Goal: Information Seeking & Learning: Learn about a topic

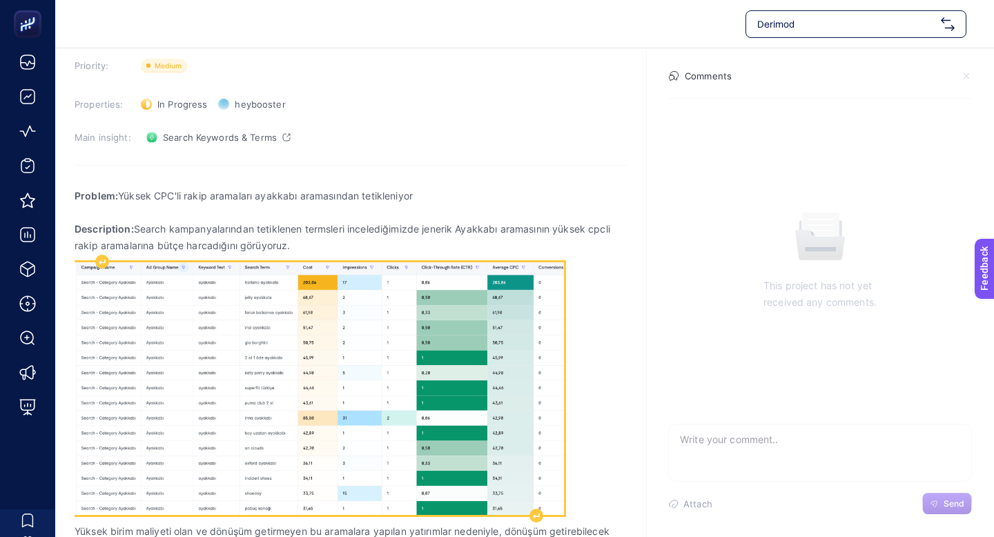
scroll to position [95, 0]
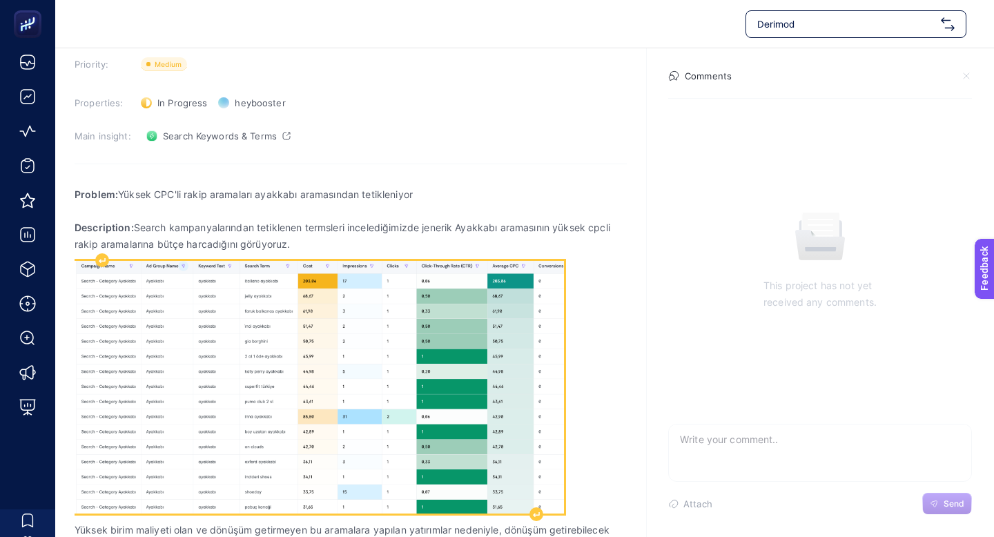
click at [310, 322] on img "Rich Text Editor. Editing area: main" at bounding box center [320, 387] width 490 height 252
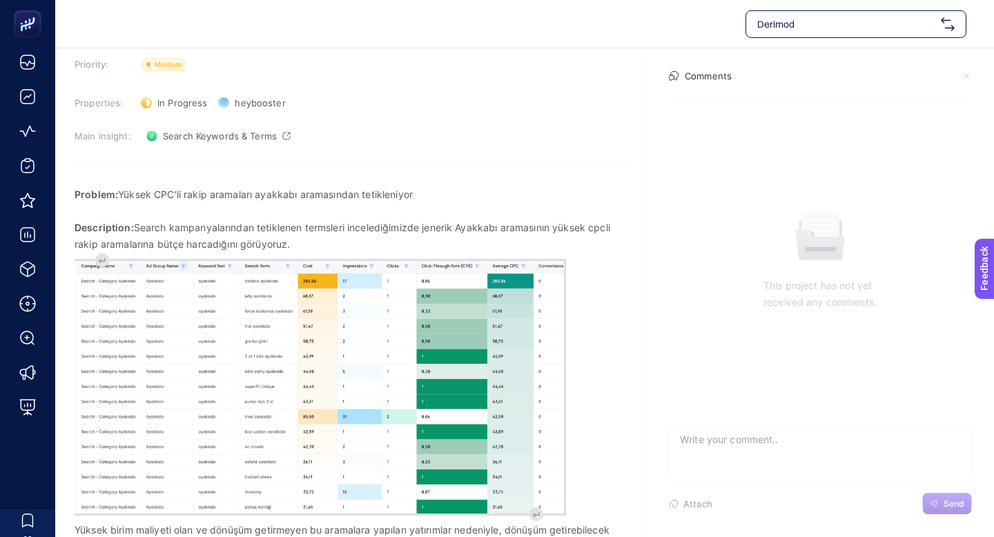
click at [472, 175] on section "August 21, 2025 Jenerik Ayakkabı Araması Rakip Aramalarına Bütçe Harcıyor Prior…" at bounding box center [351, 304] width 552 height 635
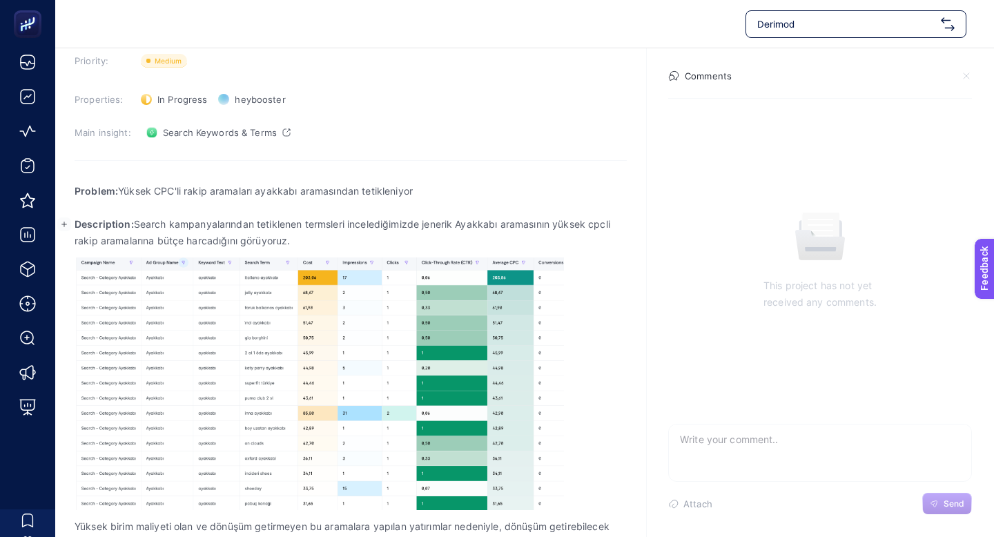
click at [319, 226] on p "Description: Search kampanyalarından tetiklenen termsleri incelediğimizde jener…" at bounding box center [351, 232] width 552 height 33
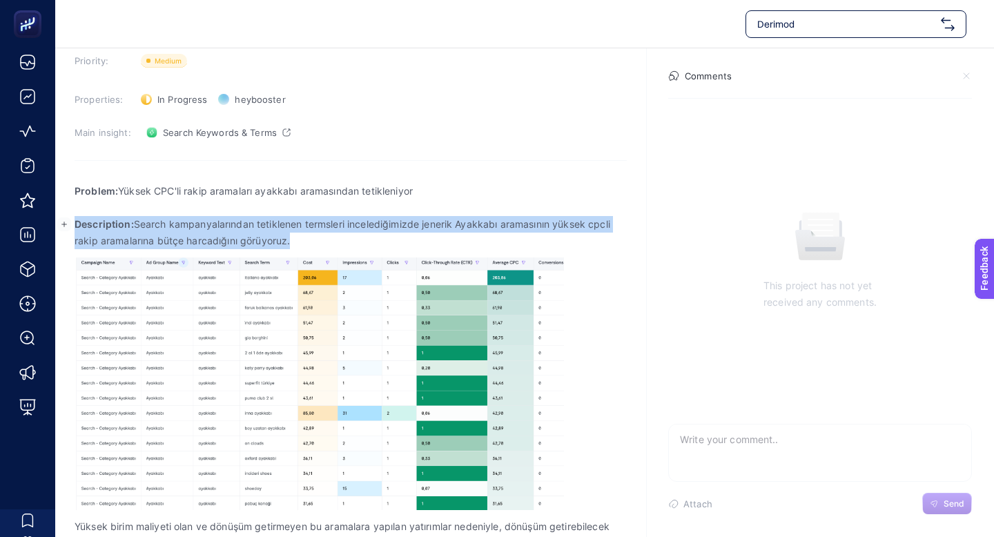
click at [319, 226] on p "Description: Search kampanyalarından tetiklenen termsleri incelediğimizde jener…" at bounding box center [351, 232] width 552 height 33
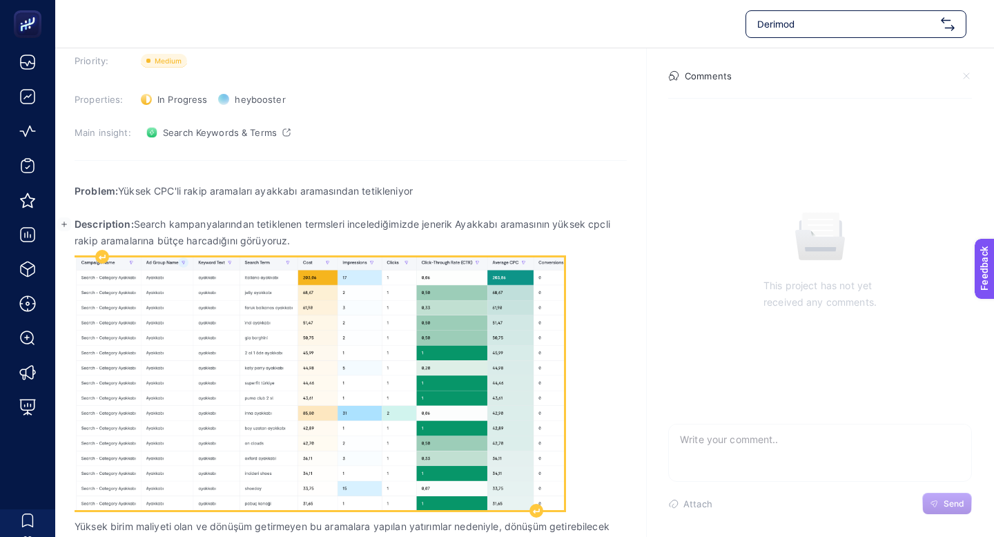
scroll to position [105, 0]
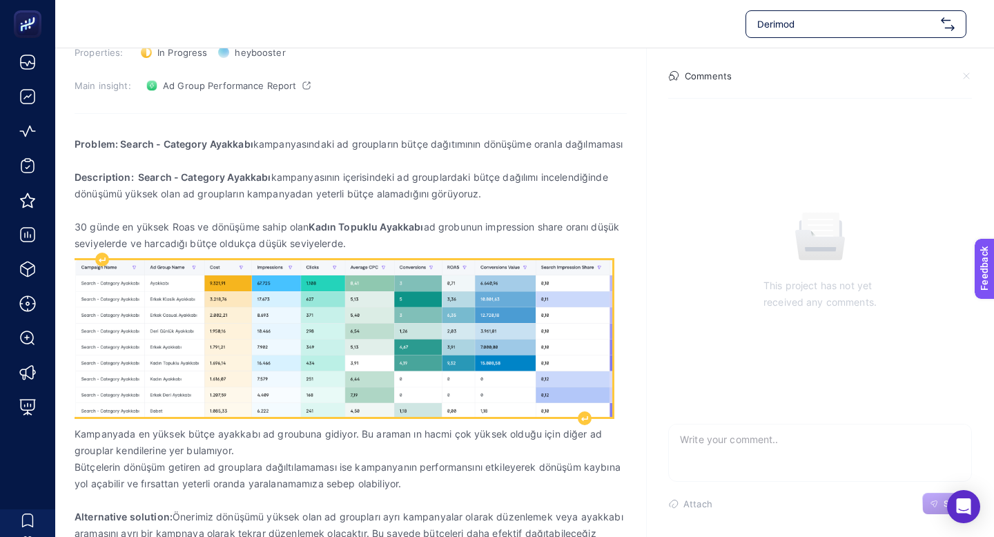
scroll to position [180, 0]
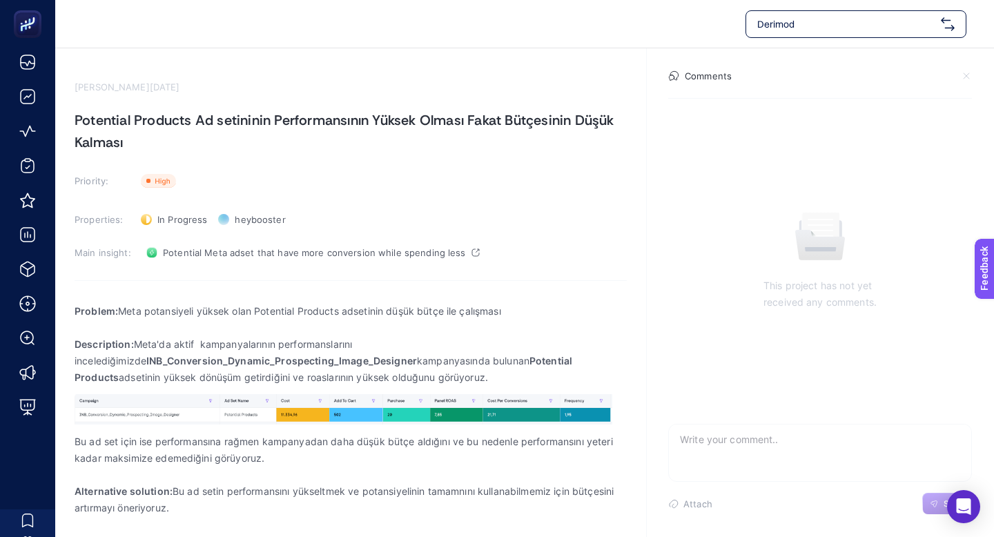
scroll to position [10, 0]
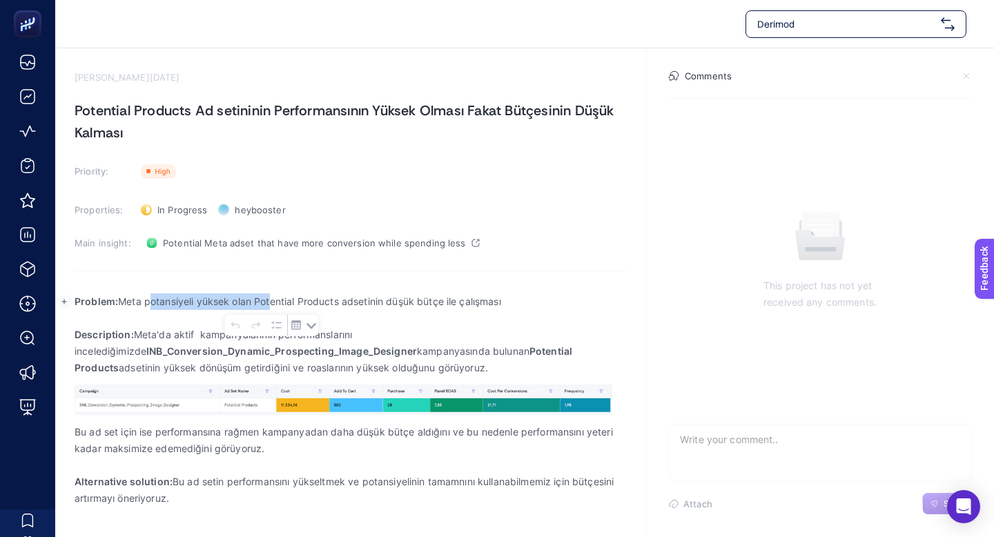
drag, startPoint x: 153, startPoint y: 302, endPoint x: 267, endPoint y: 300, distance: 113.9
click at [268, 300] on p "Problem: Meta potansiyeli yüksek olan Potential Products adsetinin düşük bütçe …" at bounding box center [351, 301] width 552 height 17
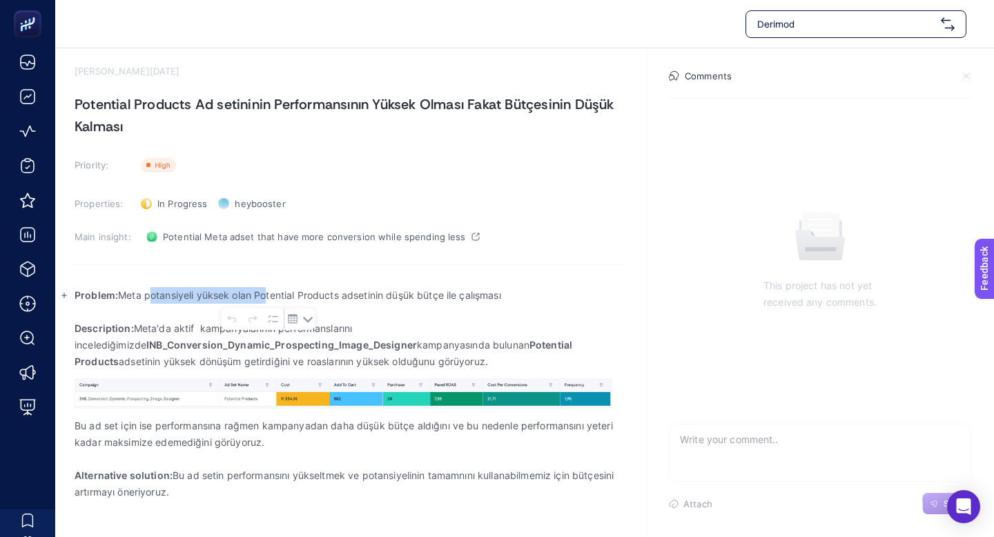
scroll to position [17, 0]
click at [267, 304] on p "Rich Text Editor. Editing area: main" at bounding box center [351, 311] width 552 height 17
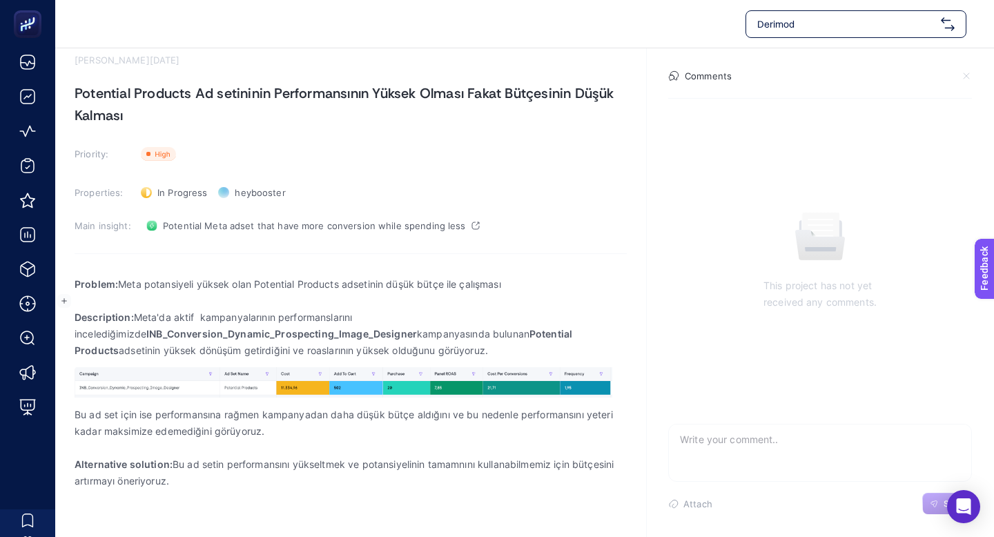
scroll to position [34, 0]
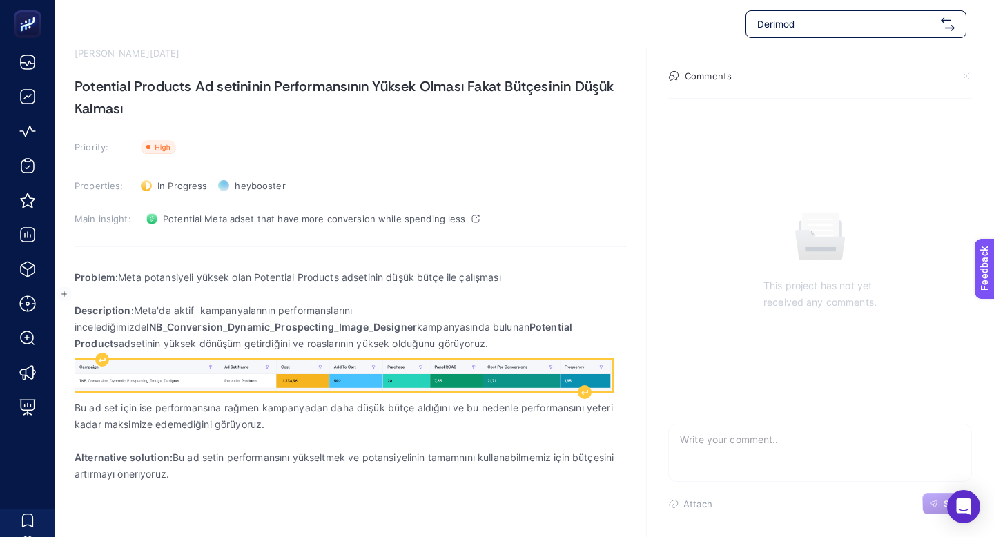
click at [359, 378] on img "Rich Text Editor. Editing area: main" at bounding box center [344, 375] width 538 height 30
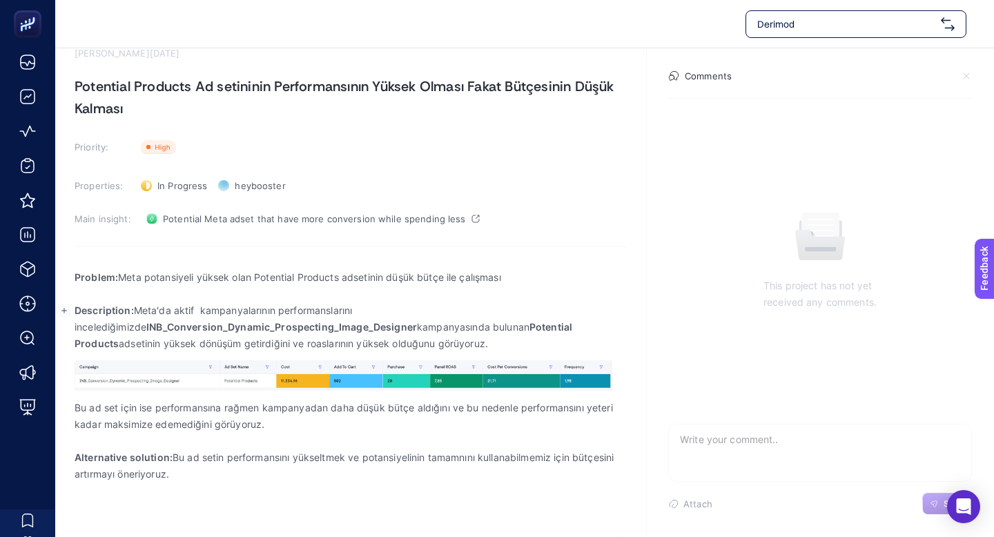
click at [446, 331] on p "Description: Meta'da aktif kampanyalarının performanslarını incelediğimizde INB…" at bounding box center [351, 327] width 552 height 50
